Goal: Information Seeking & Learning: Learn about a topic

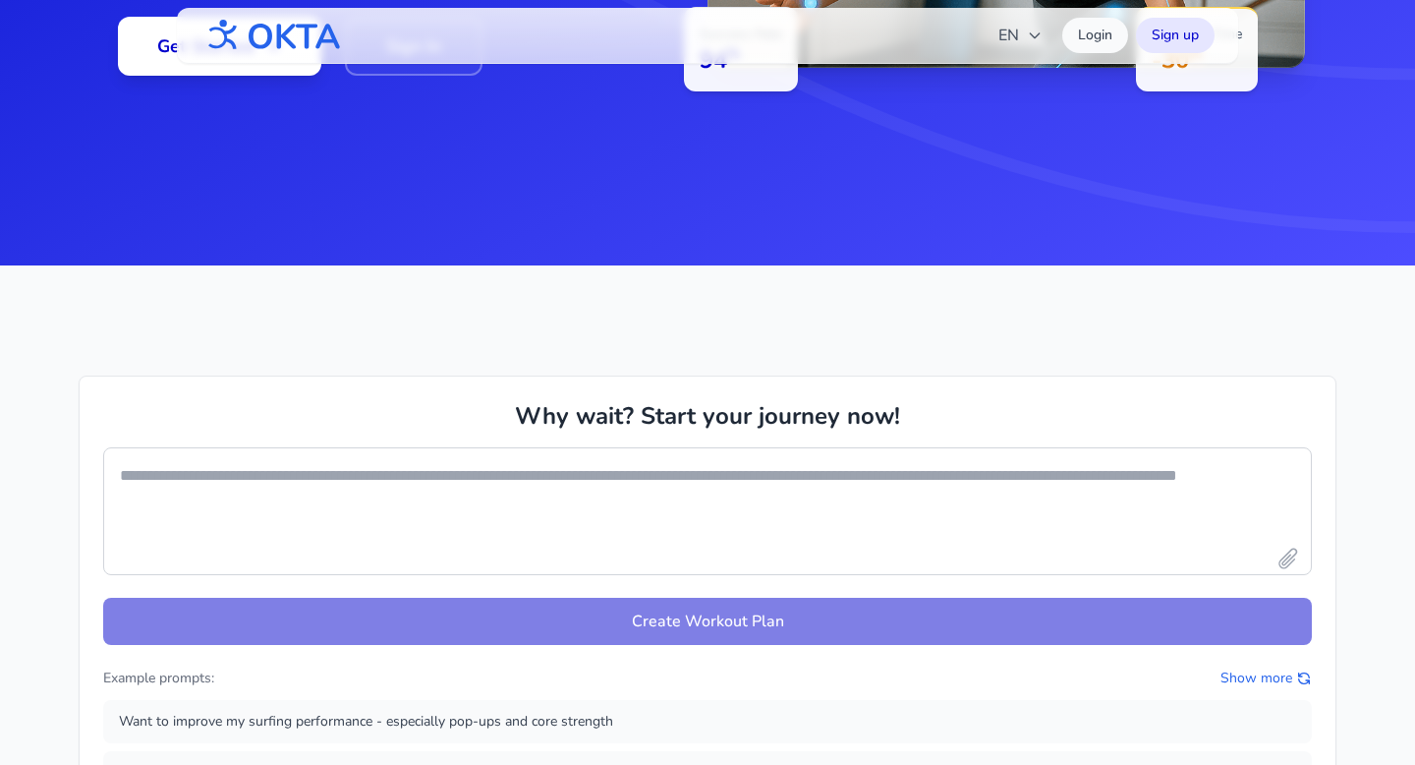
scroll to position [730, 0]
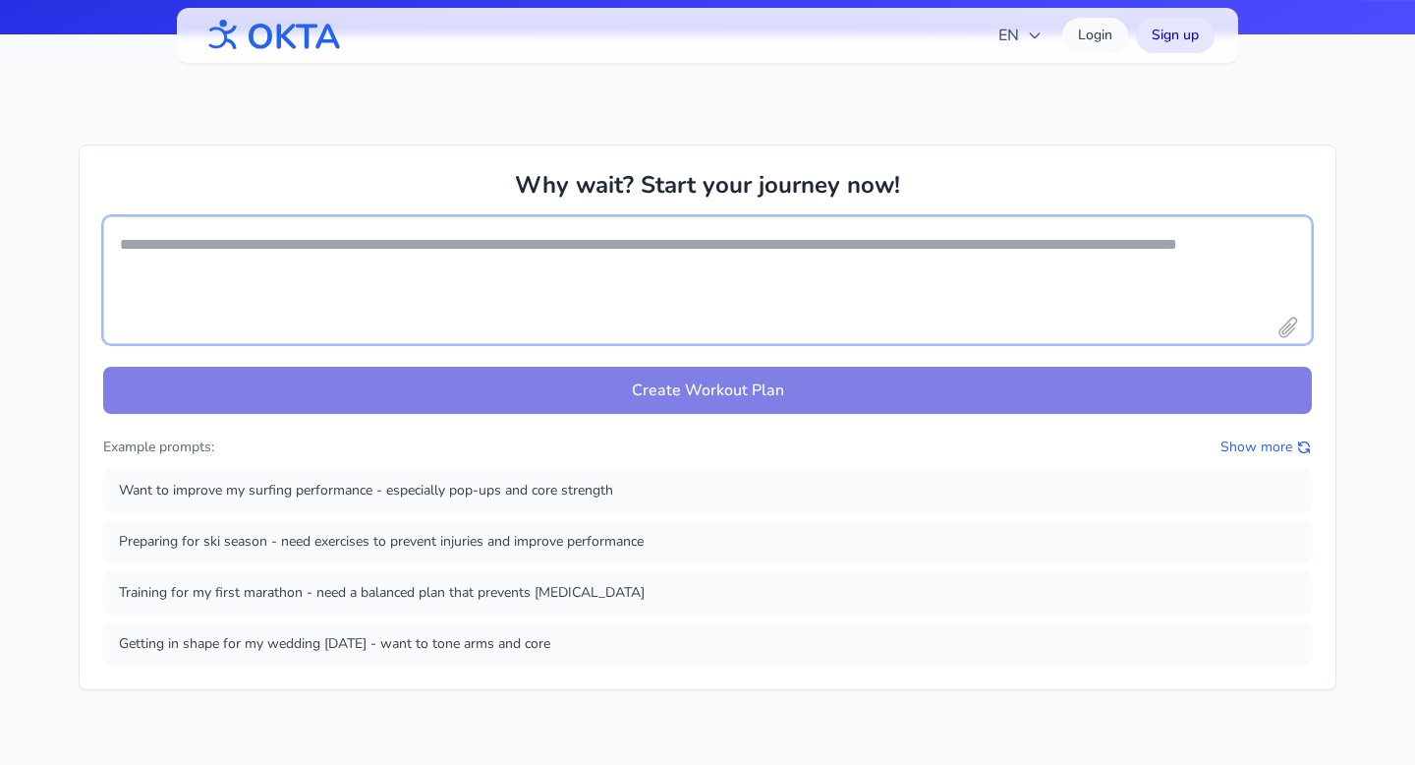
click at [523, 252] on textarea at bounding box center [707, 280] width 1209 height 128
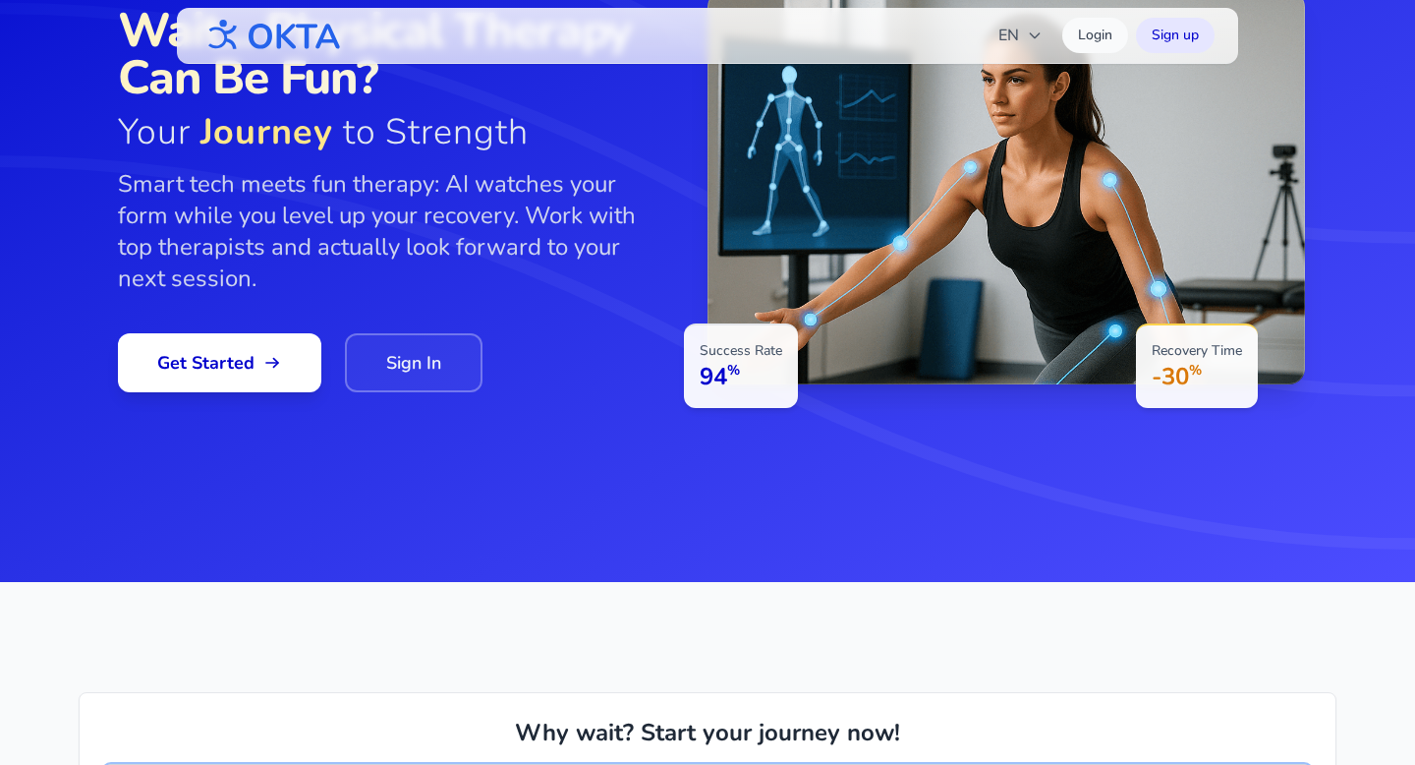
scroll to position [0, 0]
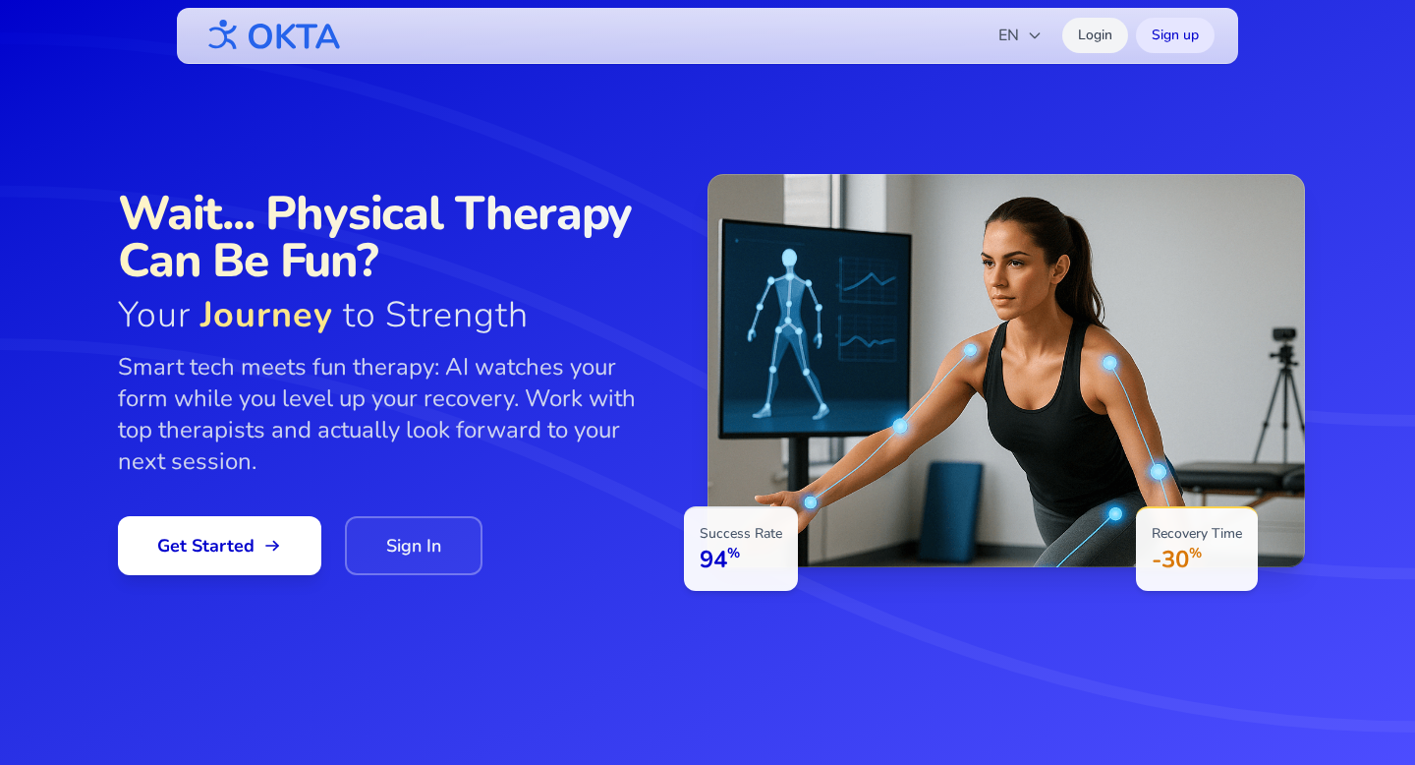
type textarea "**********"
click at [1097, 42] on link "Login" at bounding box center [1095, 35] width 66 height 35
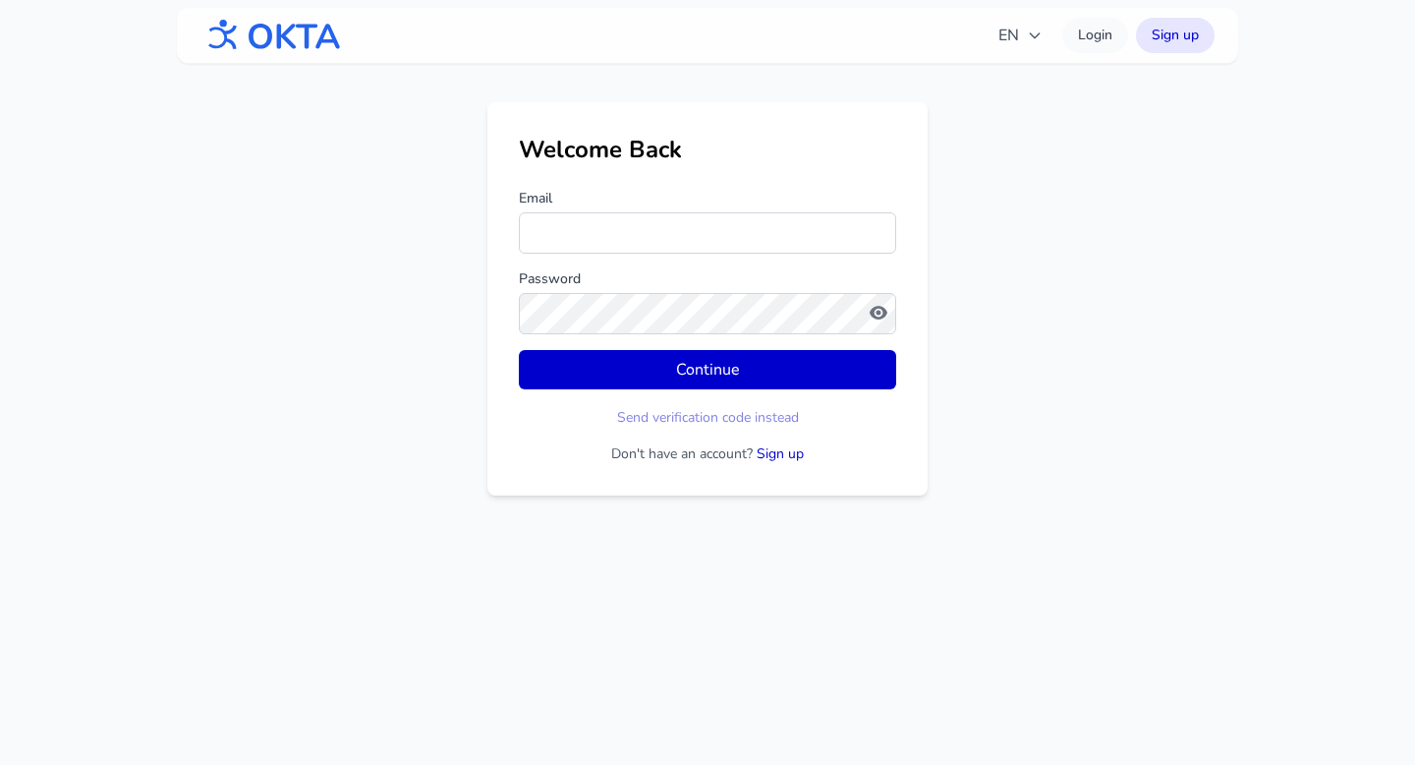
click at [256, 34] on img at bounding box center [271, 35] width 142 height 51
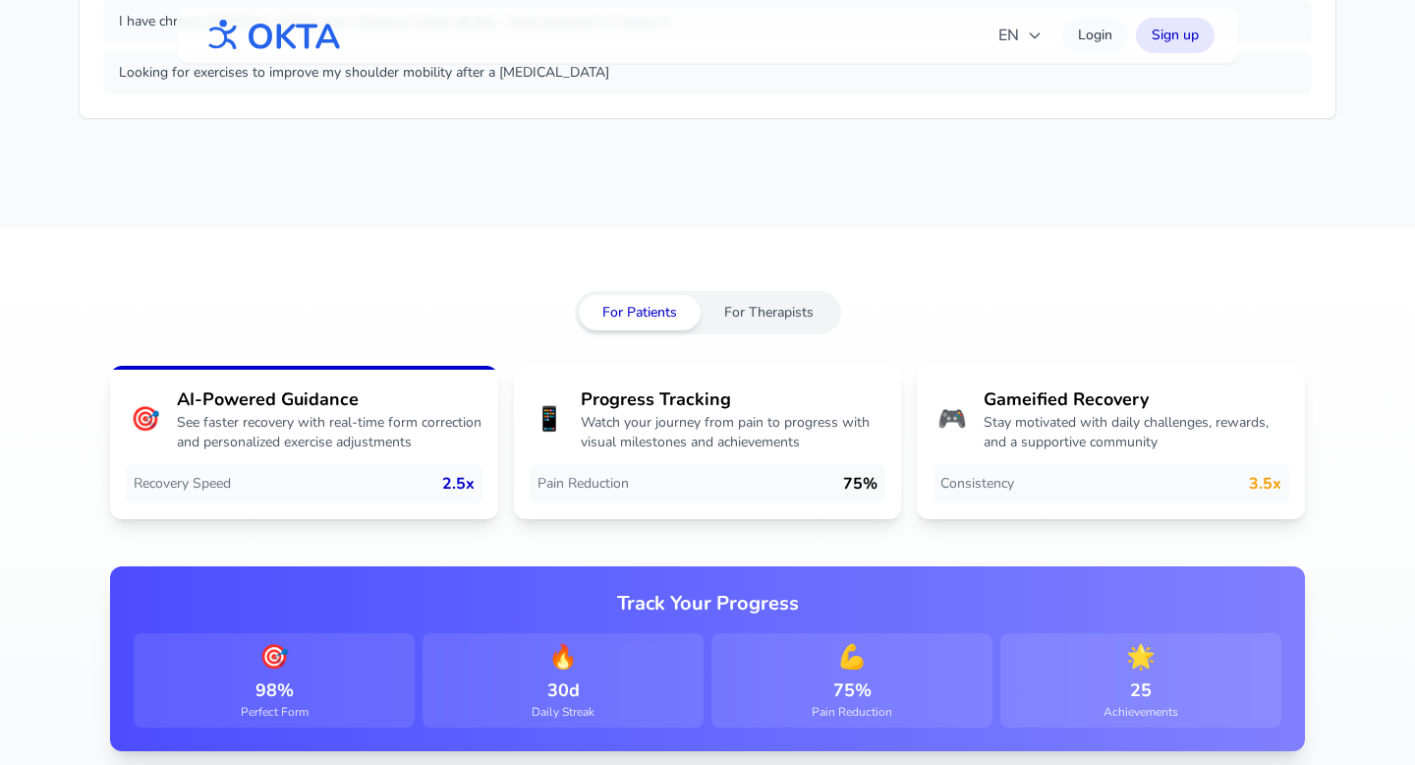
scroll to position [1299, 0]
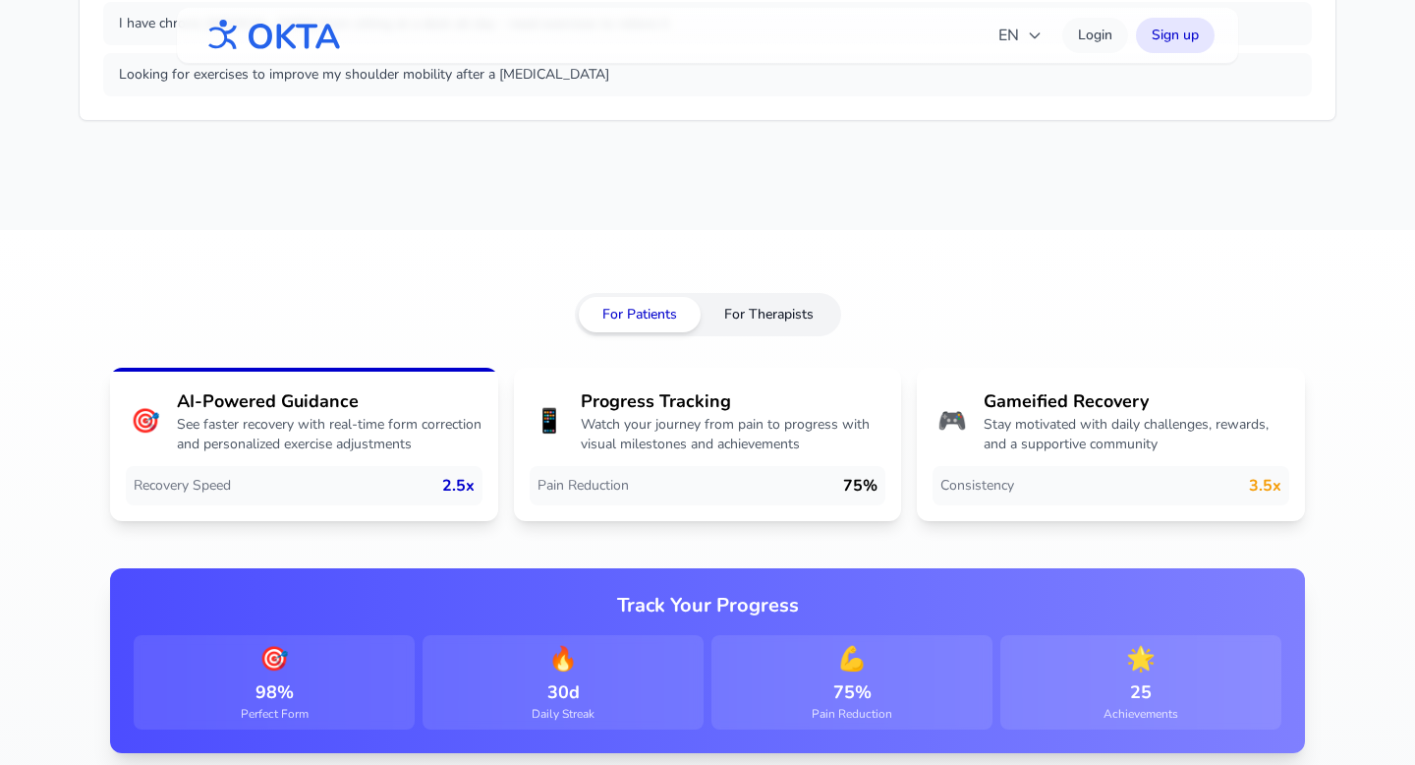
click at [765, 319] on button "For Therapists" at bounding box center [769, 314] width 137 height 35
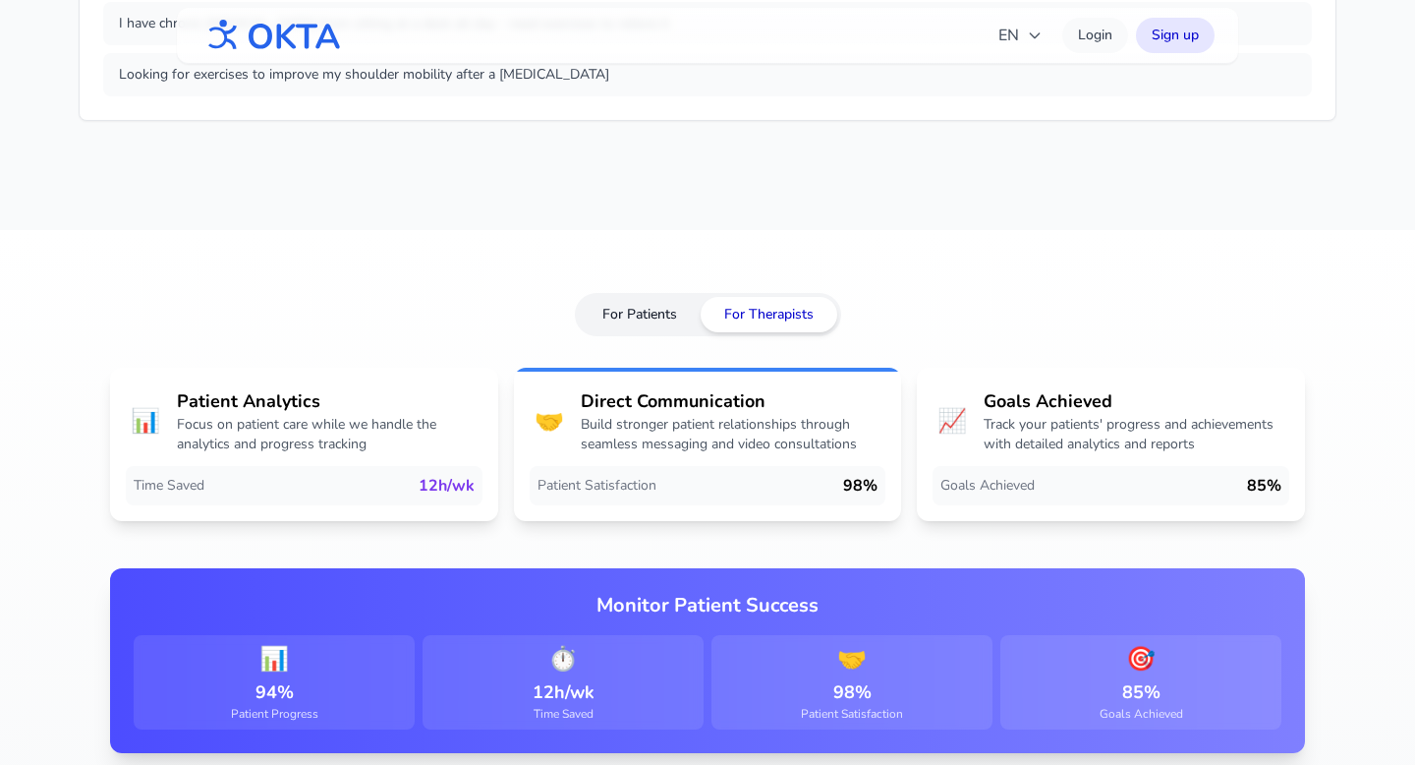
click at [657, 315] on button "For Patients" at bounding box center [640, 314] width 122 height 35
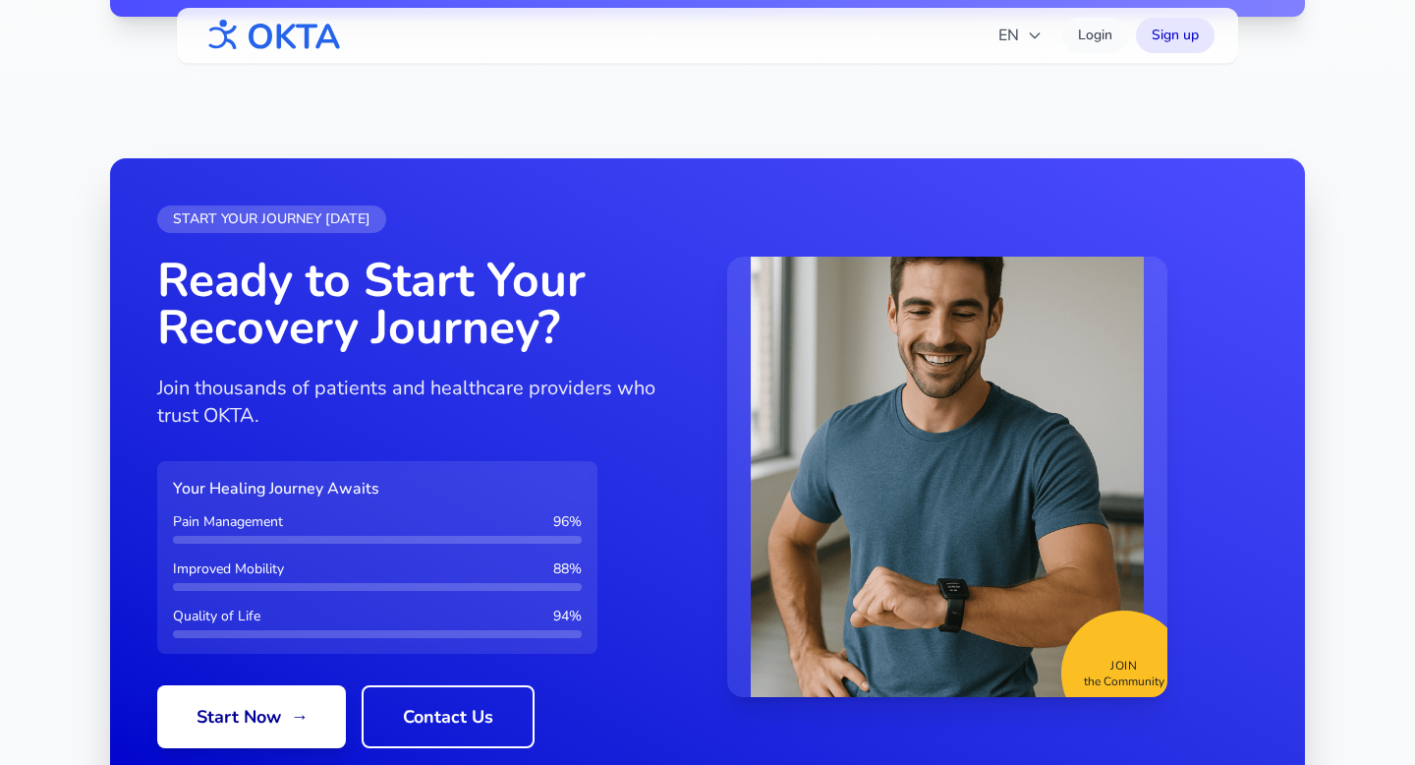
scroll to position [2094, 0]
